Goal: Navigation & Orientation: Find specific page/section

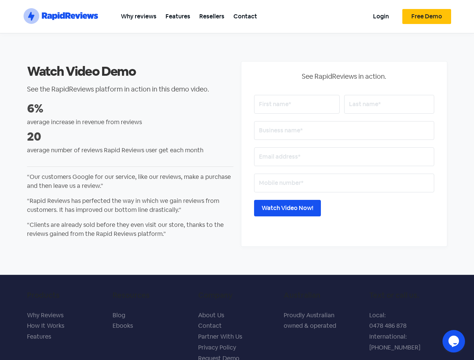
click at [464, 10] on section ".st0{fill:#1652F0;} .st1{fill:none;} .st2{opacity:0.3;fill-rule:evenodd;clip-ru…" at bounding box center [237, 16] width 474 height 33
click at [454, 341] on icon "$i18n('chat', 'chat_widget')" at bounding box center [453, 341] width 11 height 11
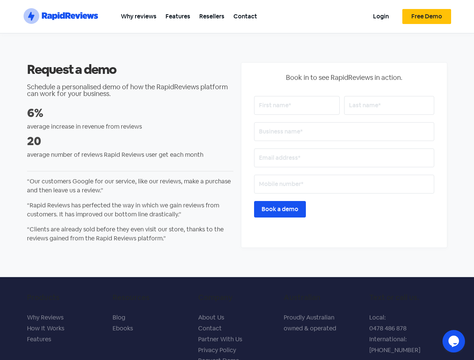
click at [464, 10] on section ".st0{fill:#1652F0;} .st1{fill:none;} .st2{opacity:0.3;fill-rule:evenodd;clip-ru…" at bounding box center [237, 16] width 474 height 33
click at [454, 341] on icon "$i18n('chat', 'chat_widget')" at bounding box center [453, 341] width 11 height 11
